Goal: Information Seeking & Learning: Learn about a topic

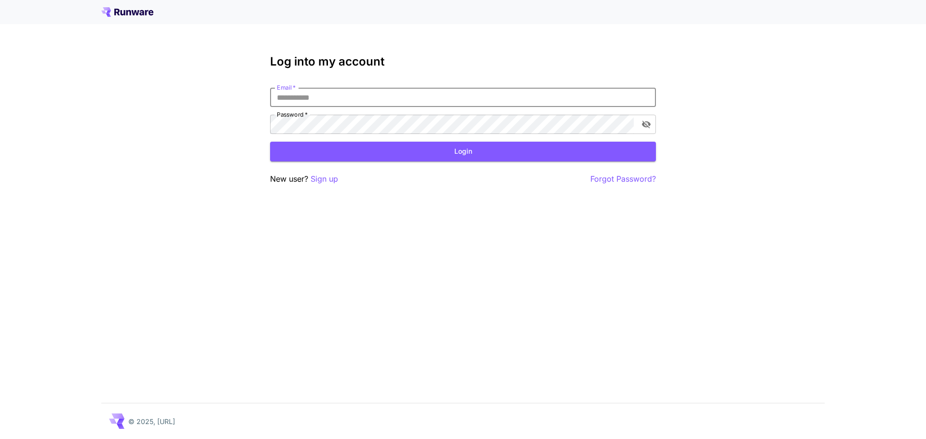
click at [363, 96] on input "Email   *" at bounding box center [463, 97] width 386 height 19
type input "**********"
click at [456, 153] on button "Login" at bounding box center [463, 152] width 386 height 20
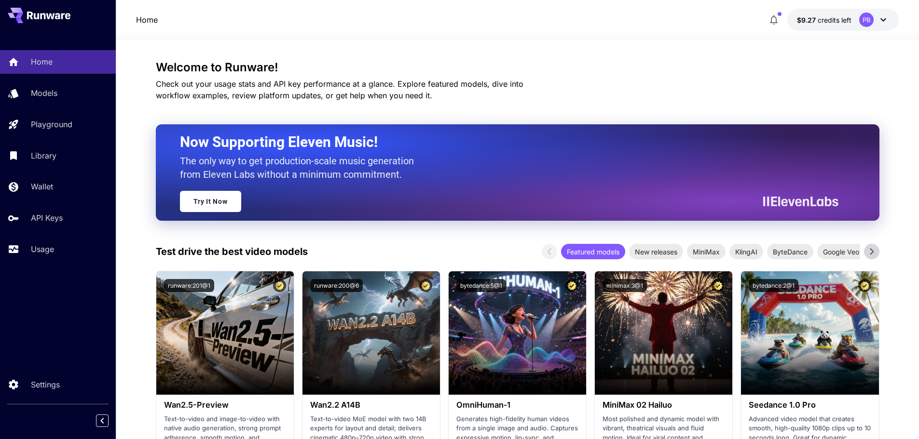
scroll to position [96, 0]
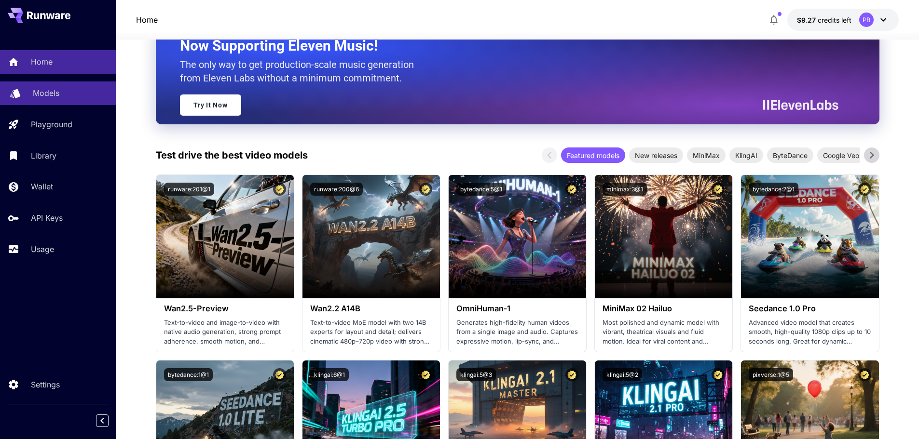
click at [31, 95] on link "Models" at bounding box center [58, 94] width 116 height 24
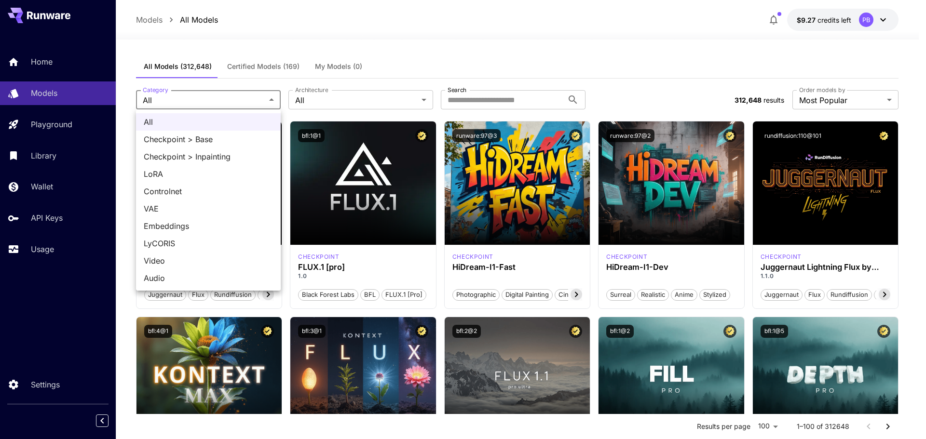
click at [206, 168] on span "LoRA" at bounding box center [208, 174] width 129 height 12
type input "****"
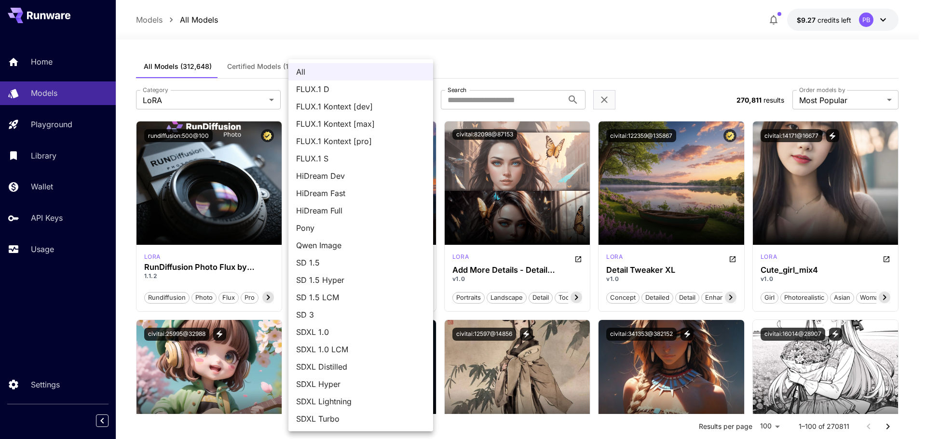
click at [333, 93] on span "FLUX.1 D" at bounding box center [360, 89] width 129 height 12
type input "******"
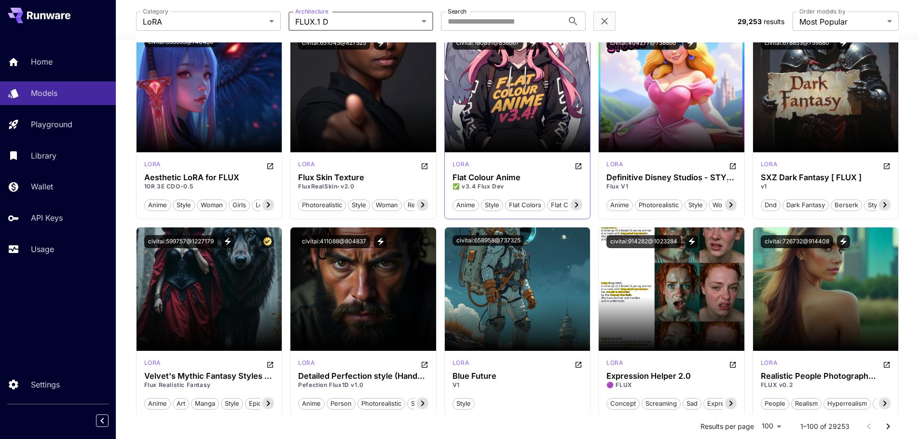
scroll to position [1930, 0]
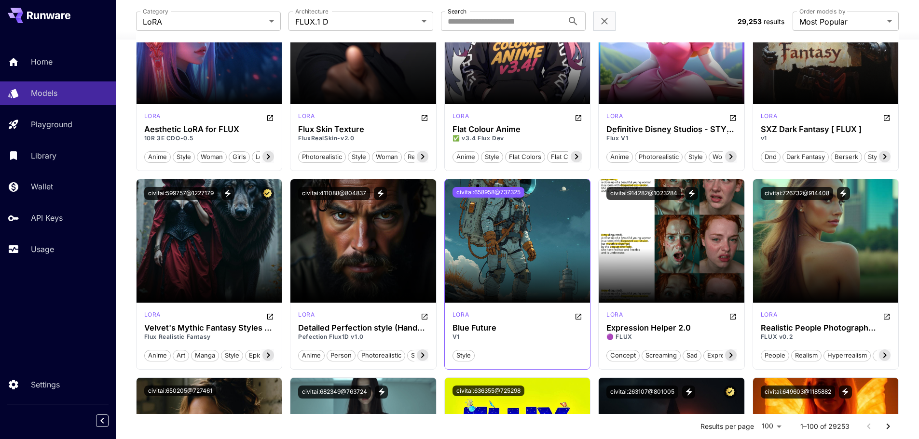
click at [503, 190] on button "civitai:658958@737325" at bounding box center [488, 192] width 72 height 11
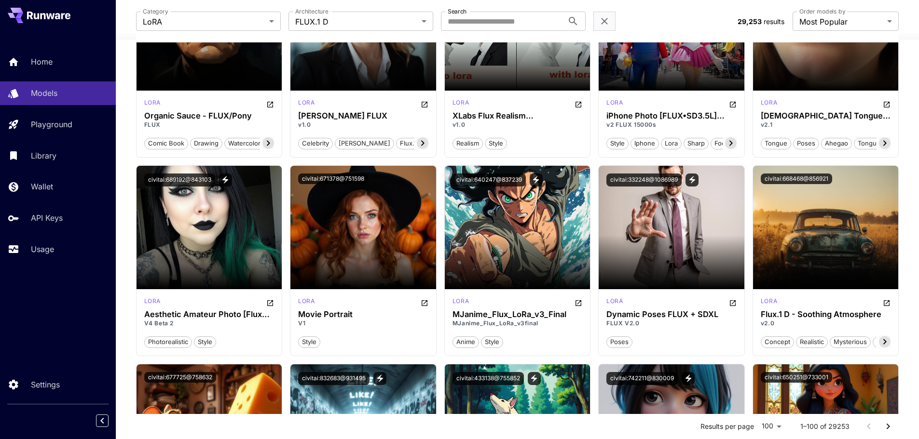
scroll to position [3280, 0]
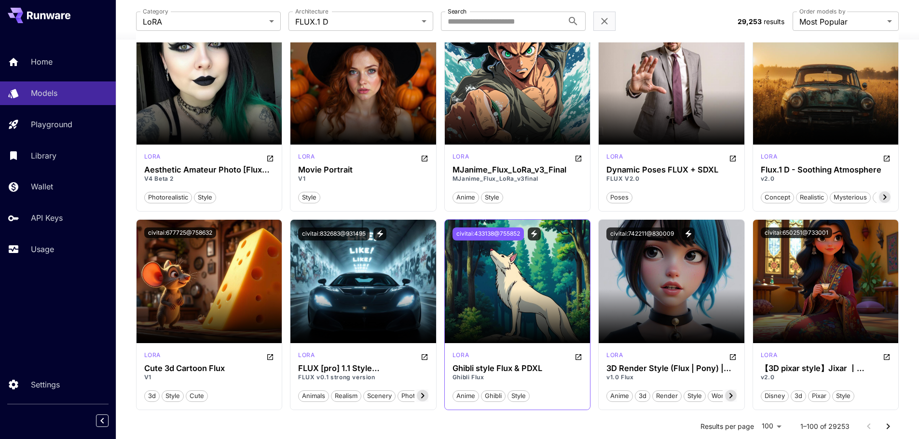
click at [502, 233] on button "civitai:433138@755852" at bounding box center [487, 234] width 71 height 13
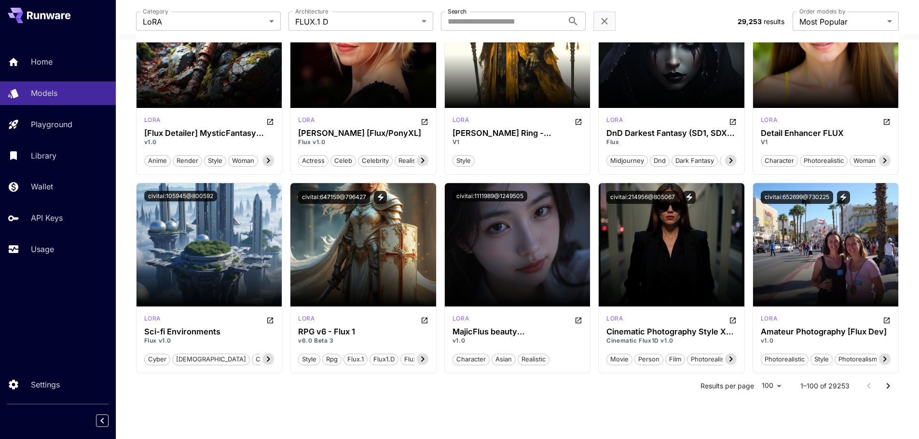
scroll to position [3716, 0]
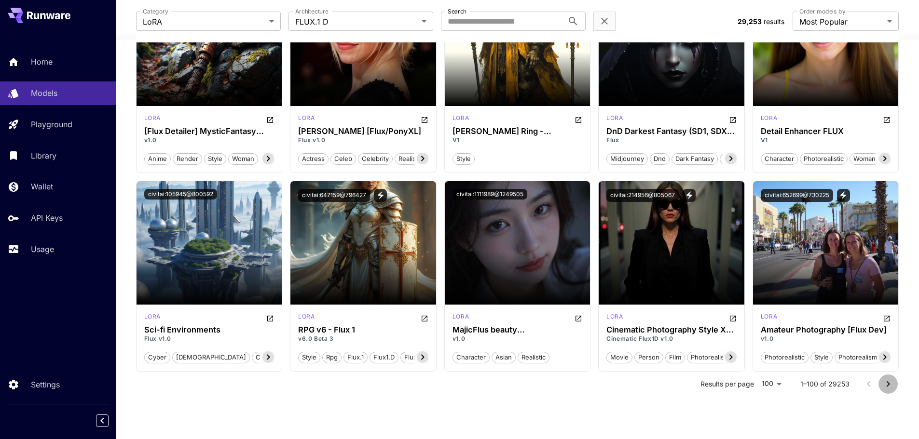
click at [887, 384] on icon "Go to next page" at bounding box center [888, 385] width 12 height 12
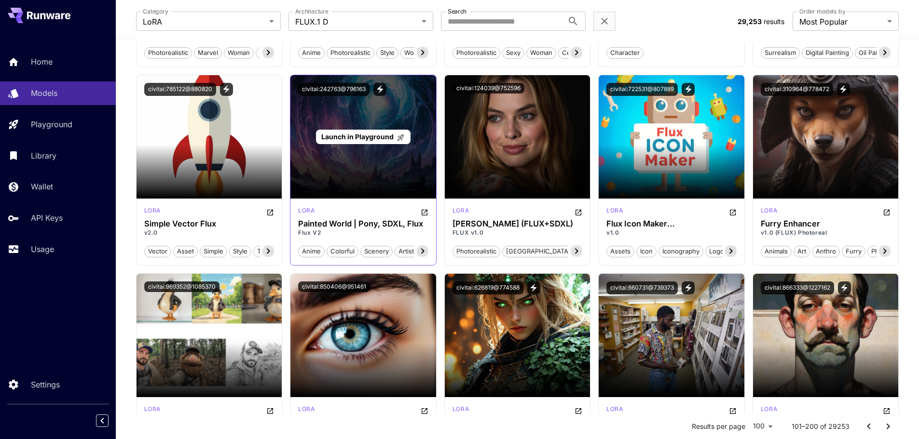
scroll to position [3377, 0]
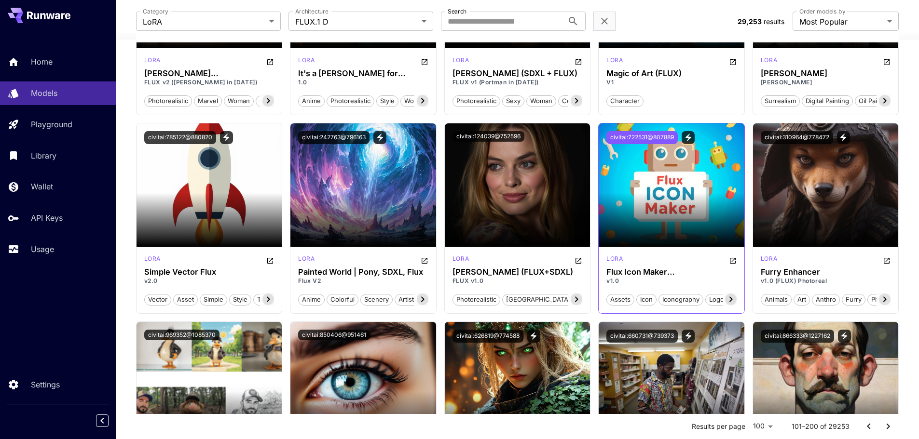
click at [640, 135] on button "civitai:722531@807889" at bounding box center [641, 137] width 71 height 13
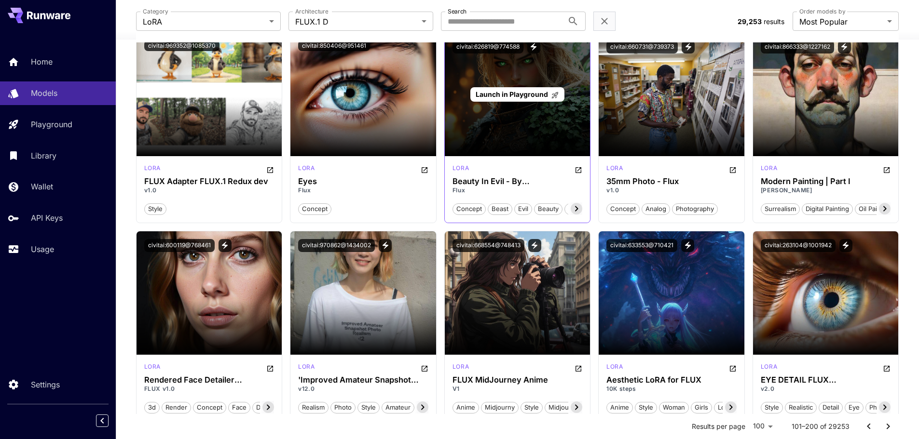
scroll to position [3716, 0]
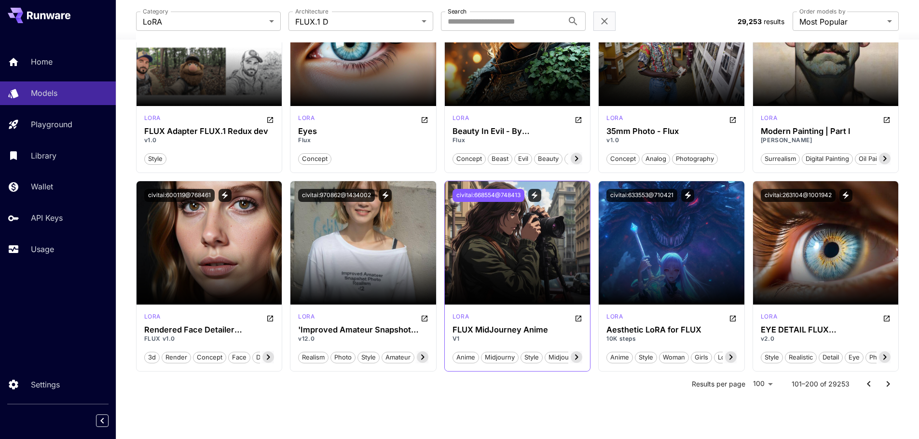
click at [504, 193] on button "civitai:668554@748413" at bounding box center [488, 195] width 72 height 13
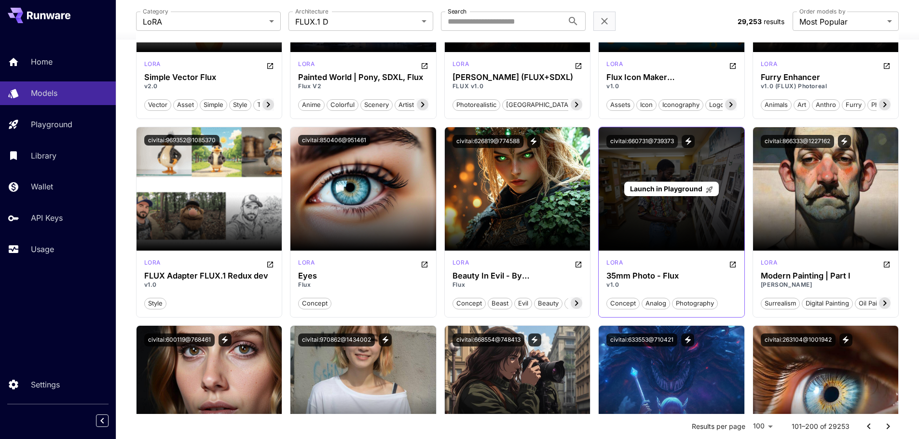
scroll to position [3427, 0]
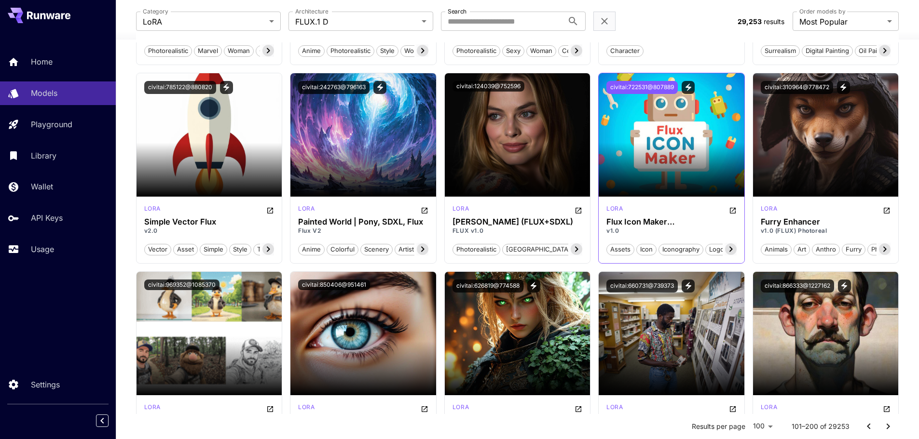
click at [638, 88] on button "civitai:722531@807889" at bounding box center [641, 87] width 71 height 13
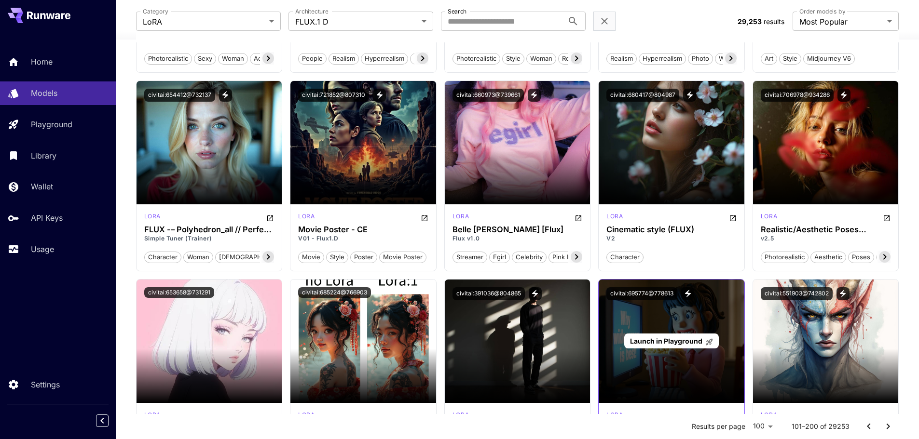
scroll to position [2317, 0]
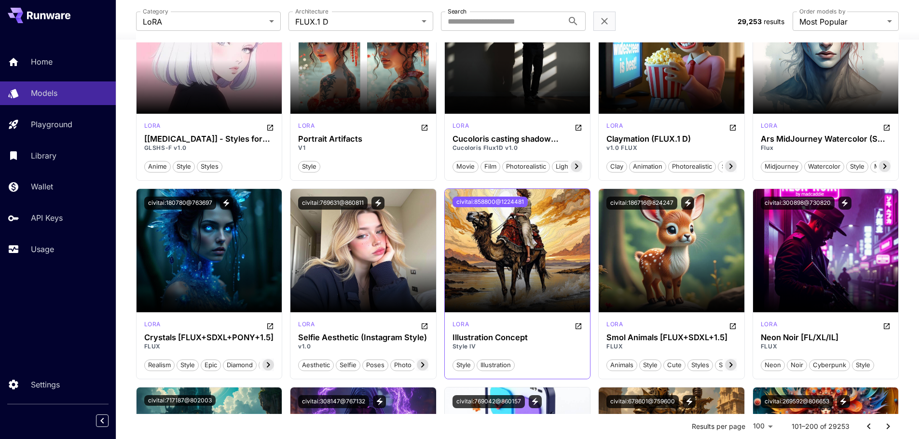
click at [471, 200] on button "civitai:858800@1224481" at bounding box center [489, 202] width 75 height 11
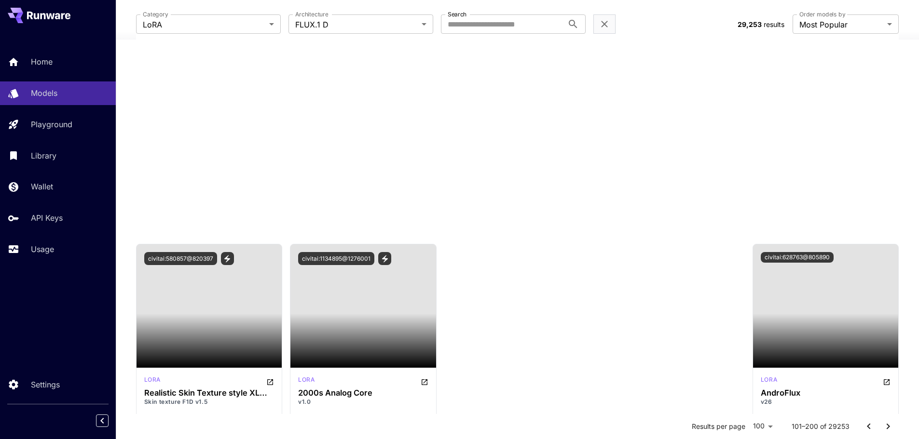
scroll to position [0, 0]
